Goal: Answer question/provide support: Share knowledge or assist other users

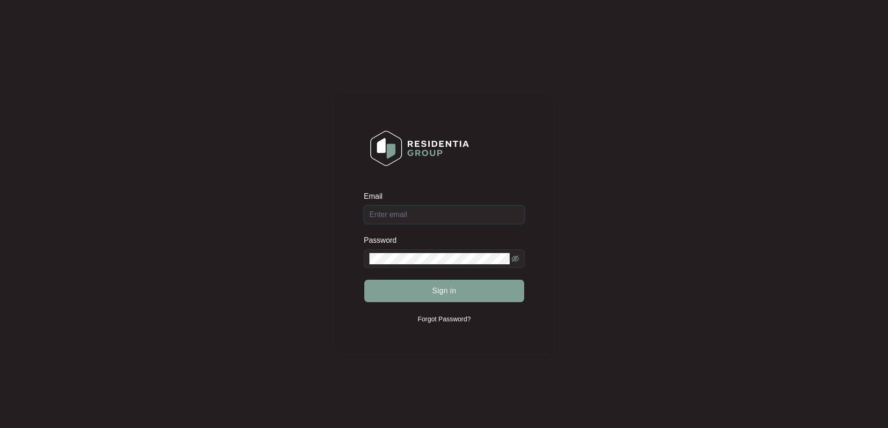
click at [418, 210] on input "Email" at bounding box center [444, 214] width 161 height 19
type input "[EMAIL_ADDRESS][DOMAIN_NAME]"
click at [428, 291] on button "Sign in" at bounding box center [444, 291] width 160 height 22
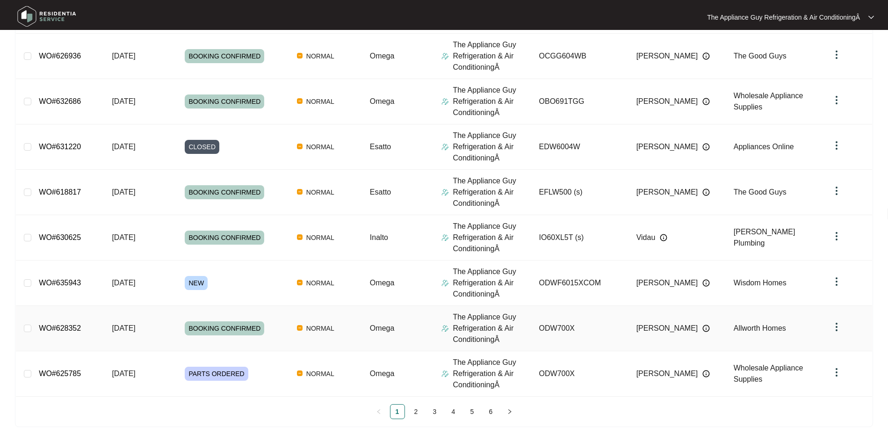
scroll to position [249, 0]
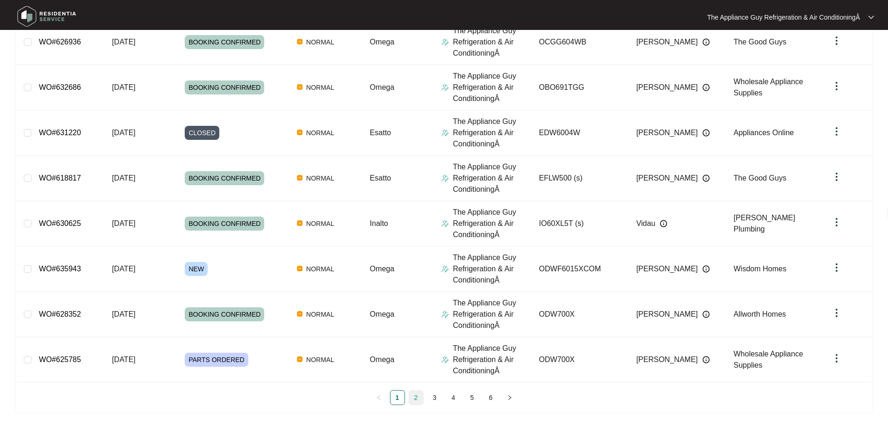
click at [418, 393] on link "2" at bounding box center [416, 398] width 14 height 14
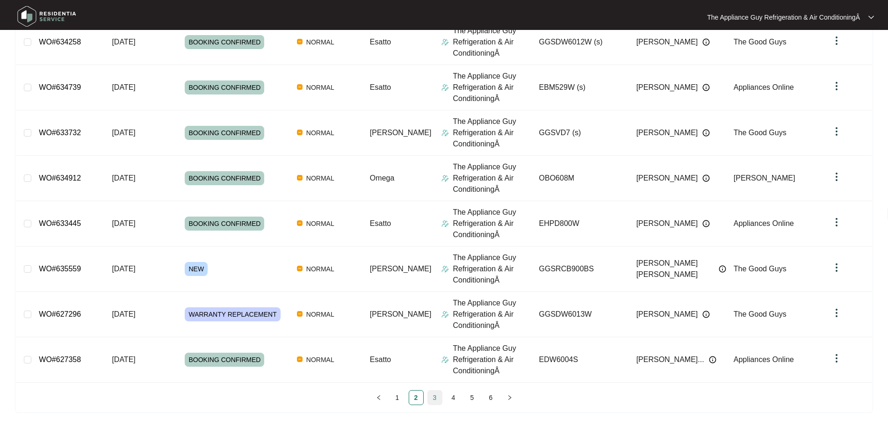
click at [438, 400] on link "3" at bounding box center [435, 398] width 14 height 14
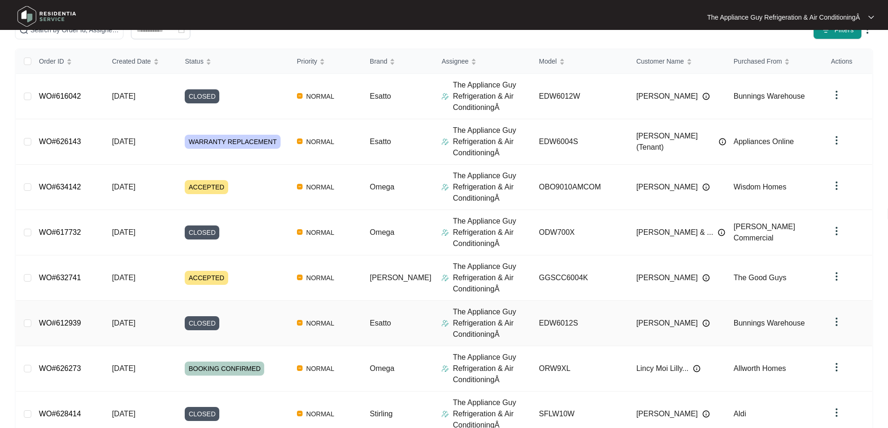
scroll to position [104, 0]
click at [235, 192] on div "ACCEPTED" at bounding box center [237, 188] width 104 height 14
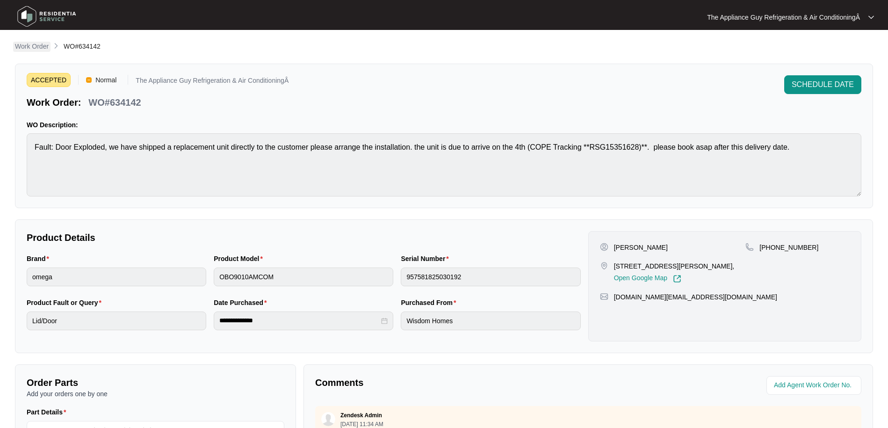
click at [44, 47] on p "Work Order" at bounding box center [32, 46] width 34 height 9
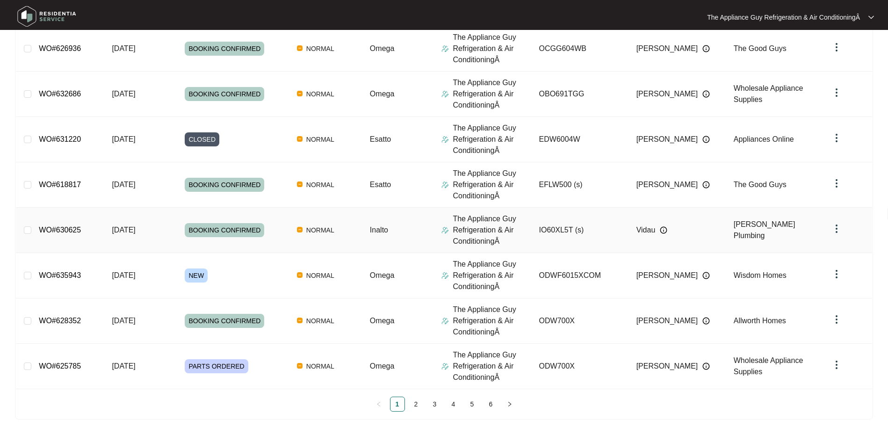
scroll to position [249, 0]
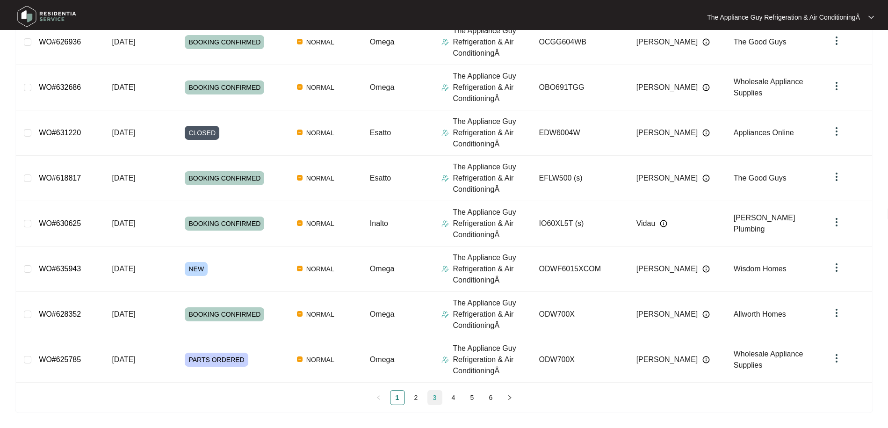
click at [437, 395] on link "3" at bounding box center [435, 398] width 14 height 14
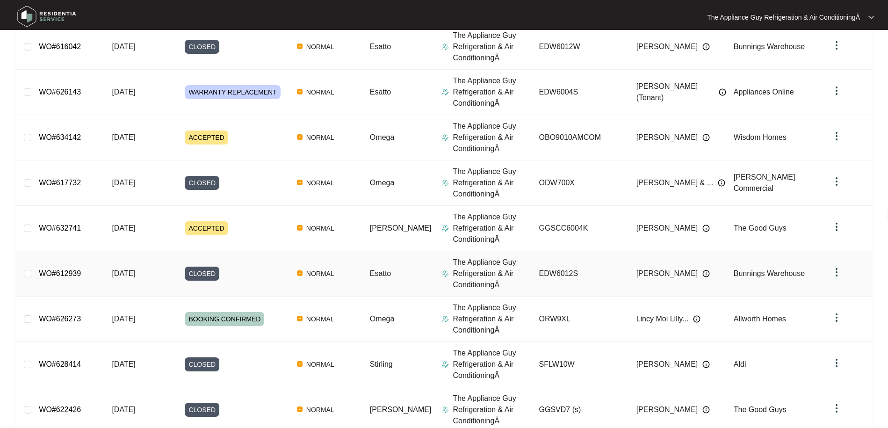
scroll to position [153, 0]
click at [235, 240] on td "ACCEPTED" at bounding box center [233, 229] width 112 height 45
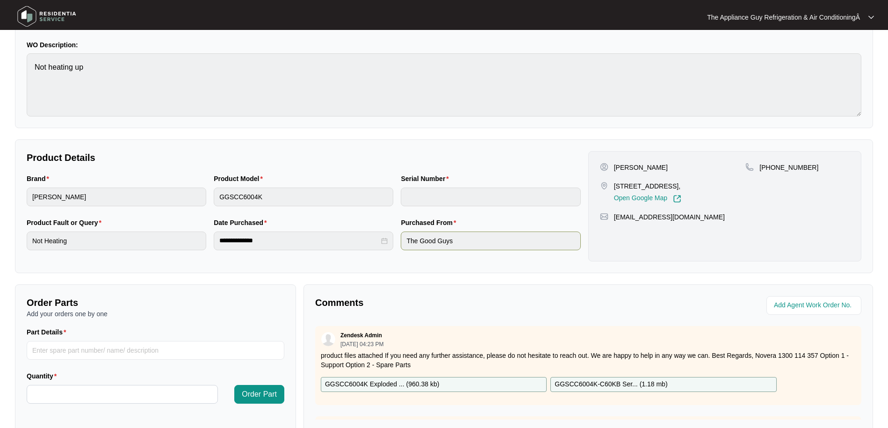
scroll to position [192, 0]
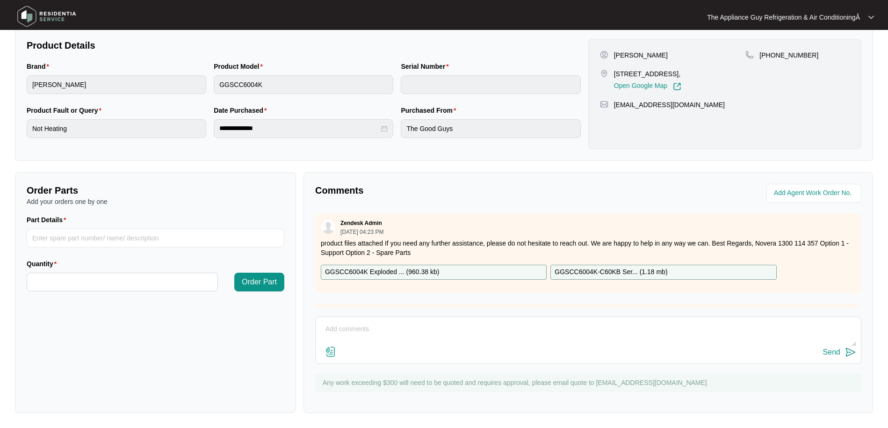
click at [334, 330] on textarea at bounding box center [588, 334] width 536 height 24
type textarea "have spoken with customer who has passed the tenants details have left a couple…"
click at [836, 356] on div "Send" at bounding box center [831, 352] width 17 height 8
